Goal: Information Seeking & Learning: Learn about a topic

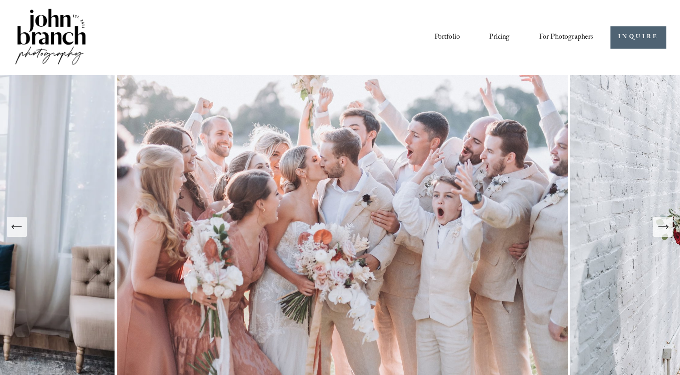
click at [0, 0] on span "Presets" at bounding box center [0, 0] width 0 height 0
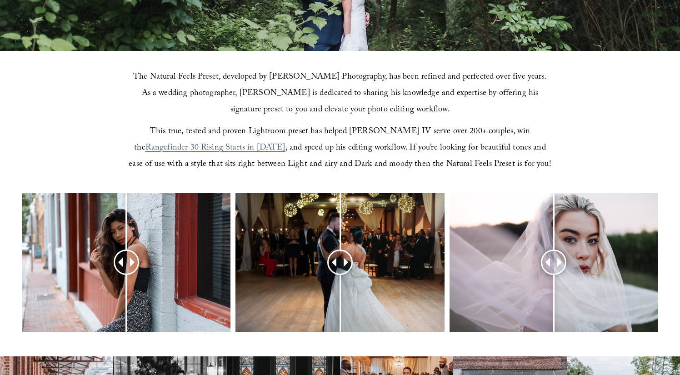
scroll to position [235, 0]
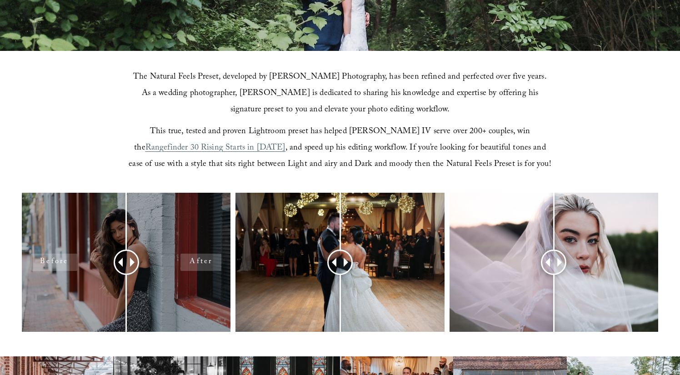
click at [137, 225] on div at bounding box center [126, 262] width 209 height 139
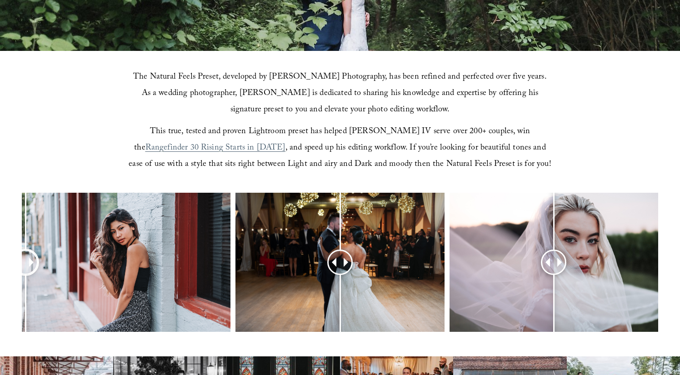
drag, startPoint x: 128, startPoint y: 256, endPoint x: 25, endPoint y: 280, distance: 105.0
click at [25, 274] on div at bounding box center [25, 261] width 23 height 23
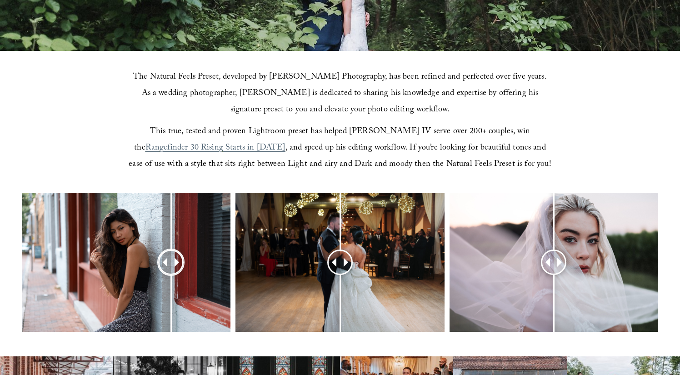
drag, startPoint x: 31, startPoint y: 261, endPoint x: 169, endPoint y: 268, distance: 137.4
click at [169, 268] on div at bounding box center [171, 261] width 23 height 23
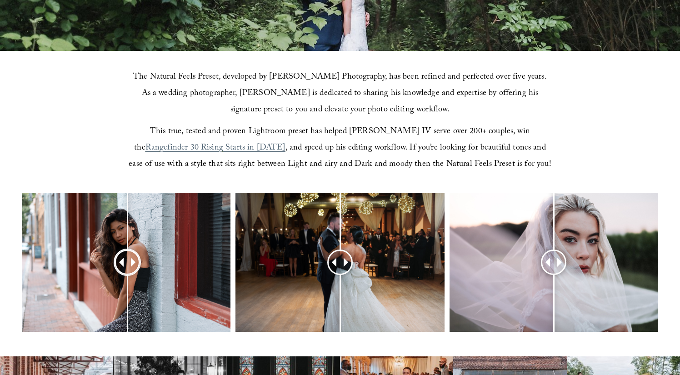
drag, startPoint x: 169, startPoint y: 268, endPoint x: 126, endPoint y: 265, distance: 42.3
click at [126, 265] on div at bounding box center [127, 262] width 25 height 25
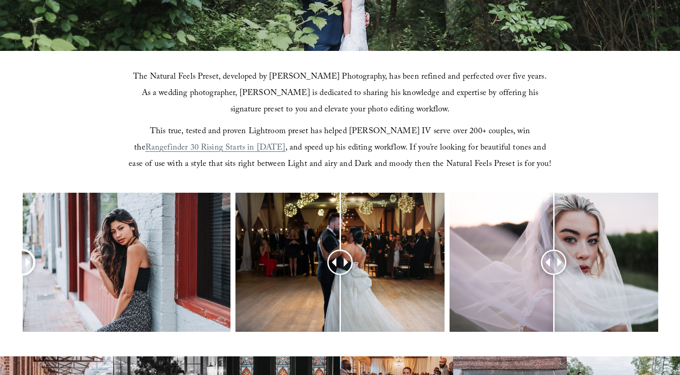
drag, startPoint x: 122, startPoint y: 258, endPoint x: -4, endPoint y: 269, distance: 126.4
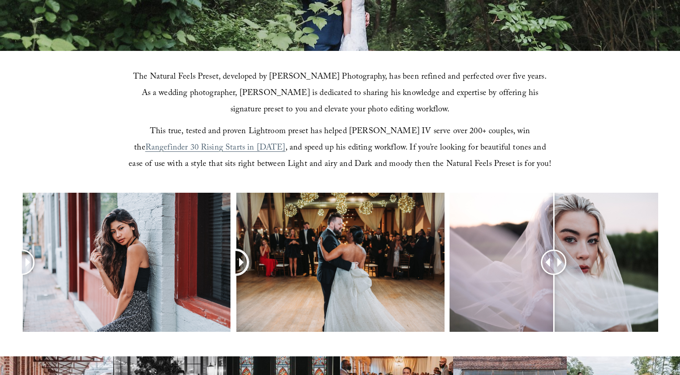
drag, startPoint x: 338, startPoint y: 257, endPoint x: 376, endPoint y: 219, distance: 53.7
click at [248, 250] on div at bounding box center [235, 262] width 25 height 25
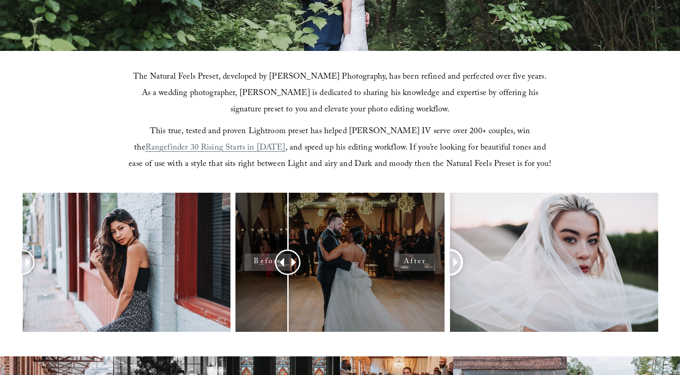
drag, startPoint x: 552, startPoint y: 258, endPoint x: 428, endPoint y: 257, distance: 124.1
click at [428, 257] on div at bounding box center [340, 274] width 680 height 163
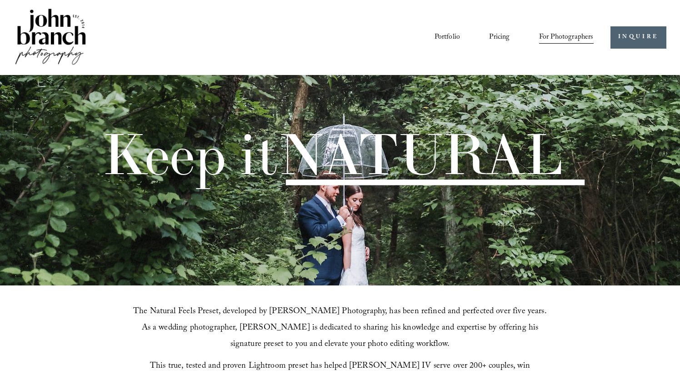
scroll to position [0, 0]
click at [495, 38] on link "Pricing" at bounding box center [499, 37] width 20 height 15
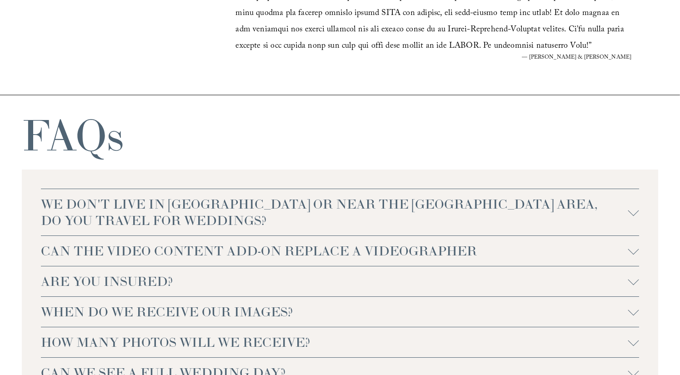
scroll to position [1808, 0]
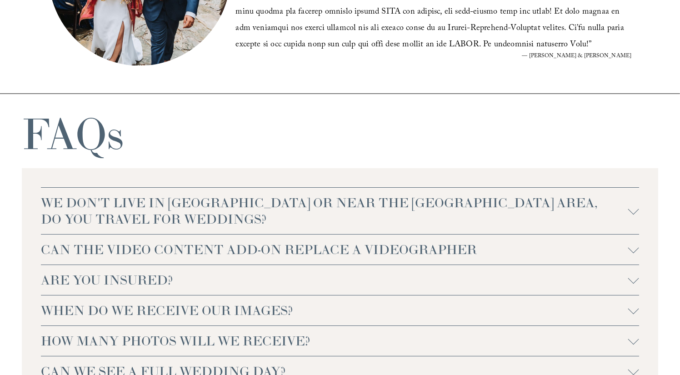
click at [369, 205] on span "WE DON'T LIVE IN NC OR NEAR THE RALEIGH AREA, DO YOU TRAVEL FOR WEDDINGS?" at bounding box center [334, 211] width 587 height 33
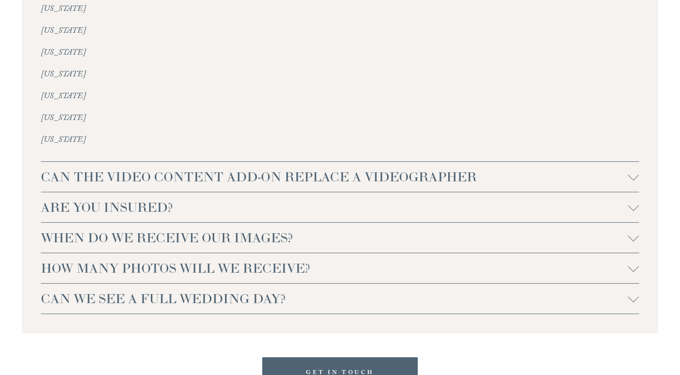
scroll to position [2123, 0]
click at [315, 167] on span "CAN THE VIDEO CONTENT ADD-ON REPLACE A VIDEOGRAPHER" at bounding box center [334, 175] width 587 height 16
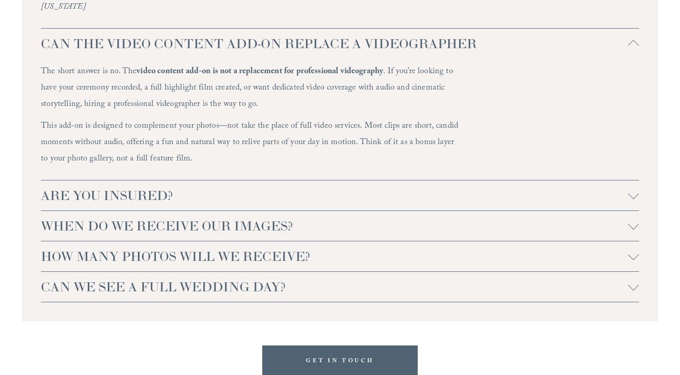
scroll to position [2267, 0]
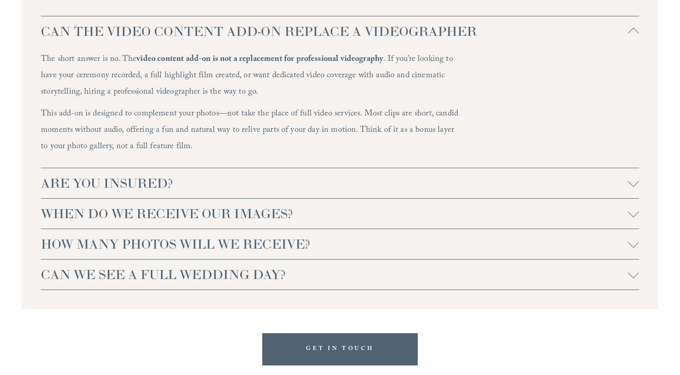
click at [464, 175] on button "ARE YOU INSURED?" at bounding box center [340, 183] width 598 height 30
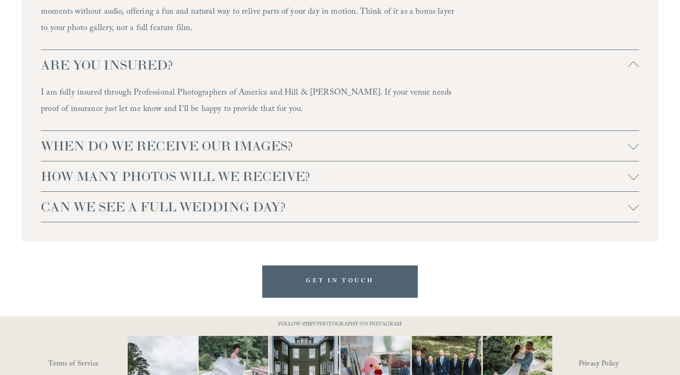
scroll to position [2385, 0]
click at [364, 138] on span "WHEN DO WE RECEIVE OUR IMAGES?" at bounding box center [334, 146] width 587 height 16
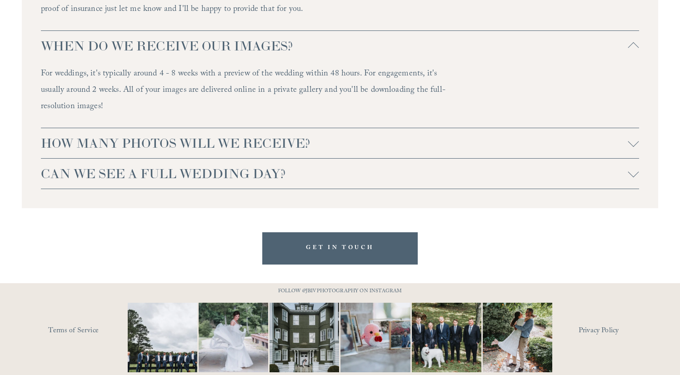
scroll to position [2485, 0]
click at [427, 135] on span "HOW MANY PHOTOS WILL WE RECEIVE?" at bounding box center [334, 143] width 587 height 16
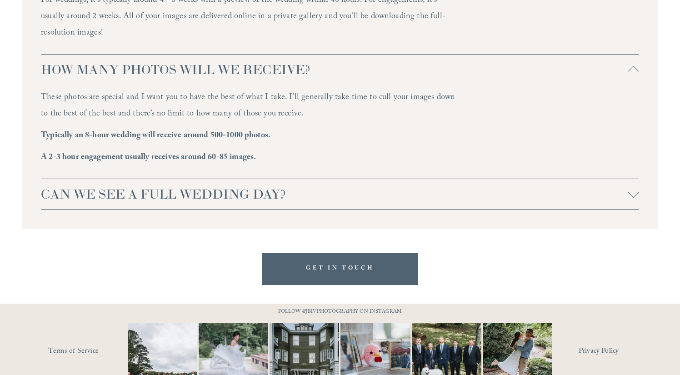
scroll to position [2559, 0]
click at [288, 185] on span "CAN WE SEE A FULL WEDDING DAY?" at bounding box center [334, 193] width 587 height 16
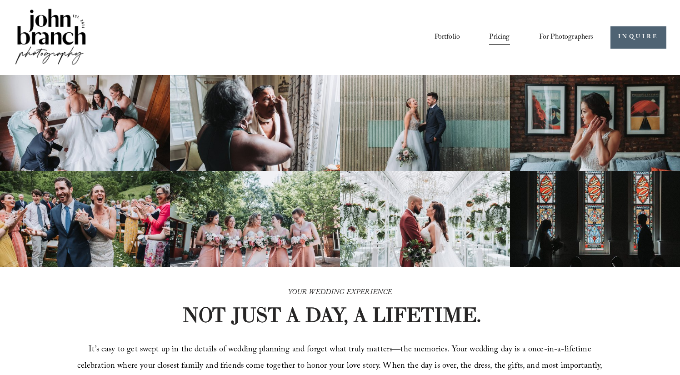
scroll to position [0, 0]
click at [0, 0] on link "Blog" at bounding box center [0, 0] width 0 height 0
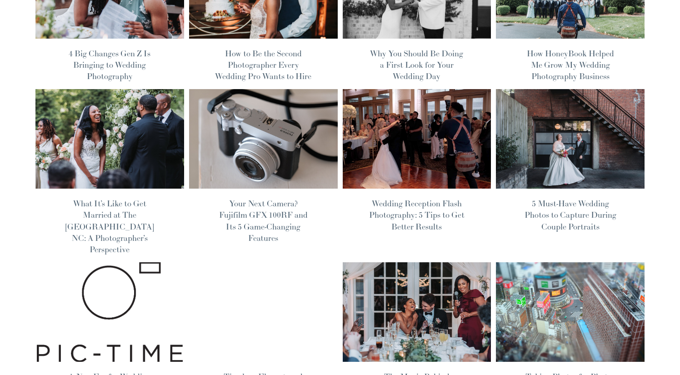
scroll to position [157, 0]
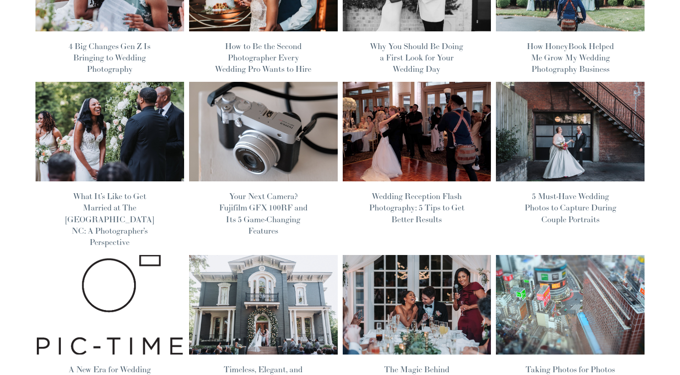
click at [278, 215] on link "Your Next Camera? Fujifilm GFX 100RF and Its 5 Game-Changing Features" at bounding box center [263, 213] width 89 height 45
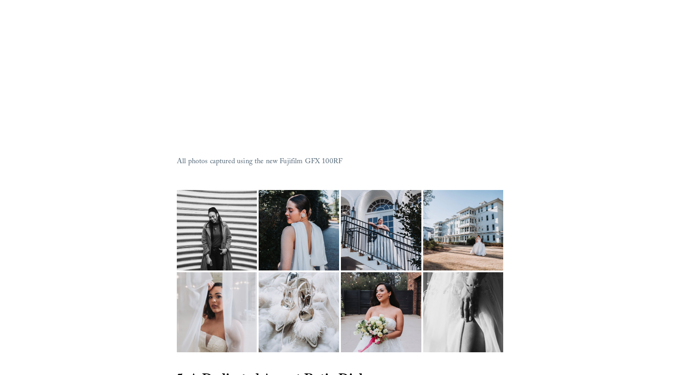
scroll to position [2918, 0]
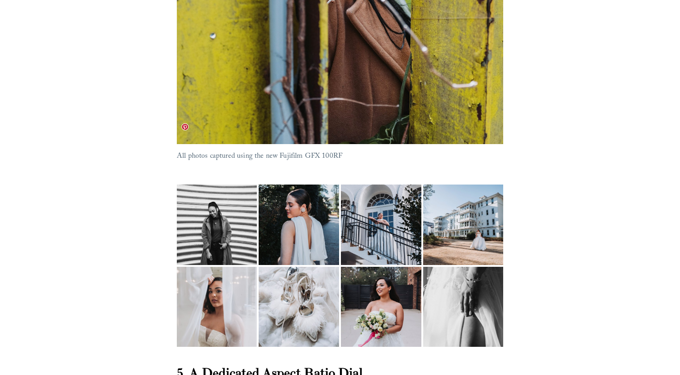
click at [220, 161] on img at bounding box center [217, 211] width 80 height 107
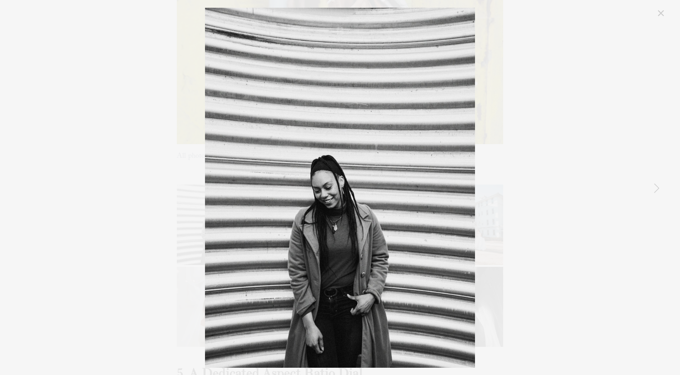
click at [654, 190] on link "Next Item" at bounding box center [656, 188] width 20 height 20
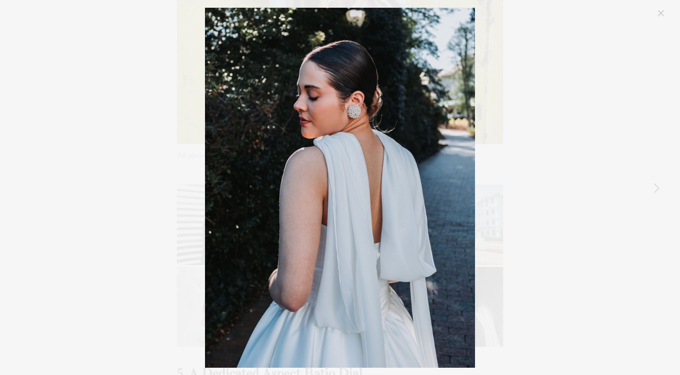
click at [654, 190] on link "Next Item" at bounding box center [656, 188] width 20 height 20
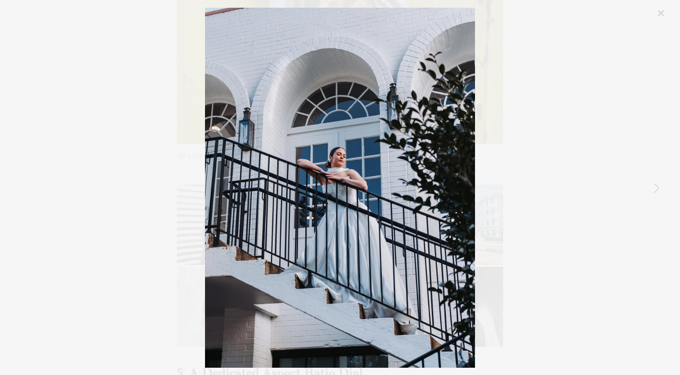
click at [654, 190] on link "Next Item" at bounding box center [656, 188] width 20 height 20
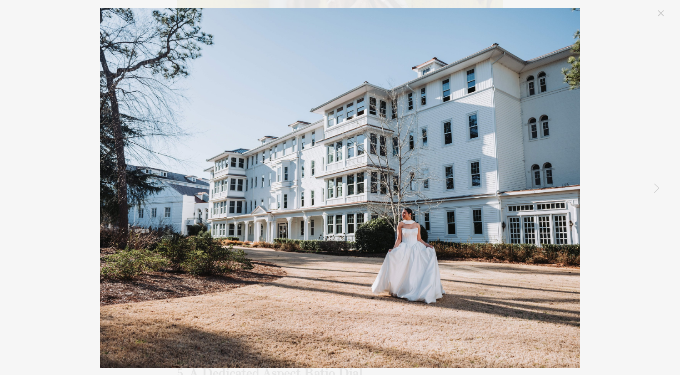
click at [654, 190] on link "Next Item" at bounding box center [656, 188] width 20 height 20
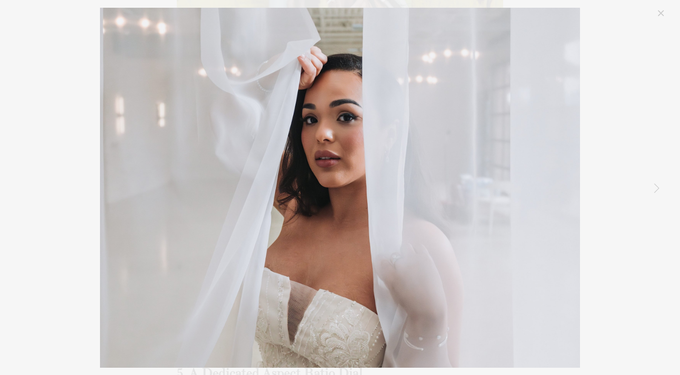
click at [654, 190] on link "Next Item" at bounding box center [656, 188] width 20 height 20
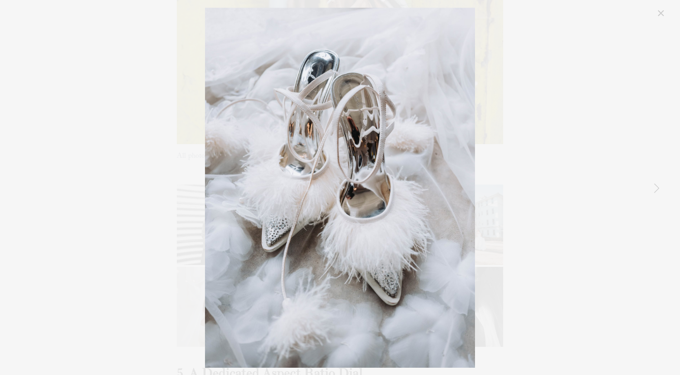
click at [654, 190] on link "Next Item" at bounding box center [656, 188] width 20 height 20
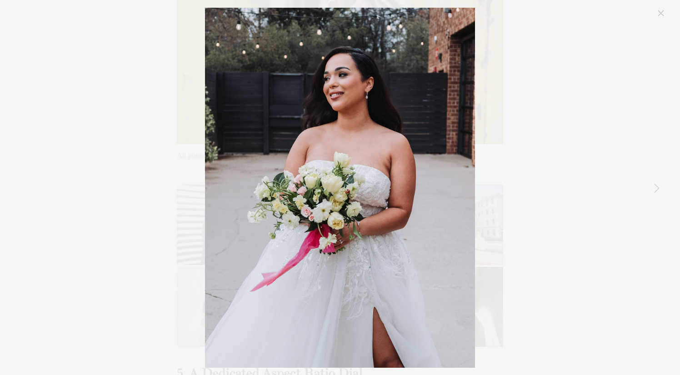
click at [654, 190] on link "Next Item" at bounding box center [656, 188] width 20 height 20
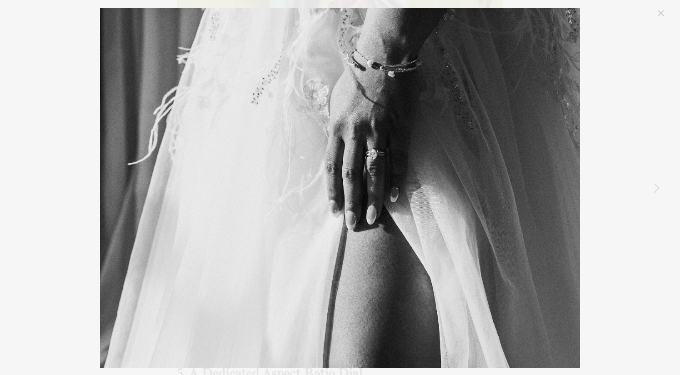
click at [654, 190] on link "Next Item" at bounding box center [656, 188] width 20 height 20
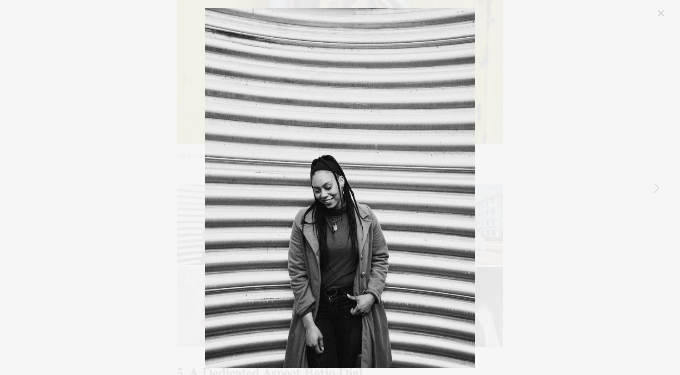
click at [658, 11] on link "Close" at bounding box center [660, 13] width 11 height 11
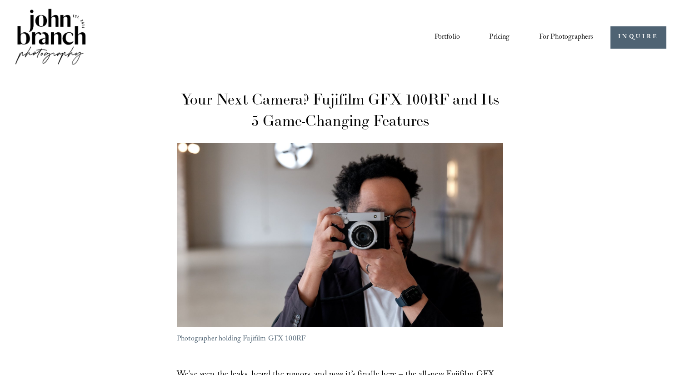
scroll to position [0, 0]
